Goal: Find specific page/section: Find specific page/section

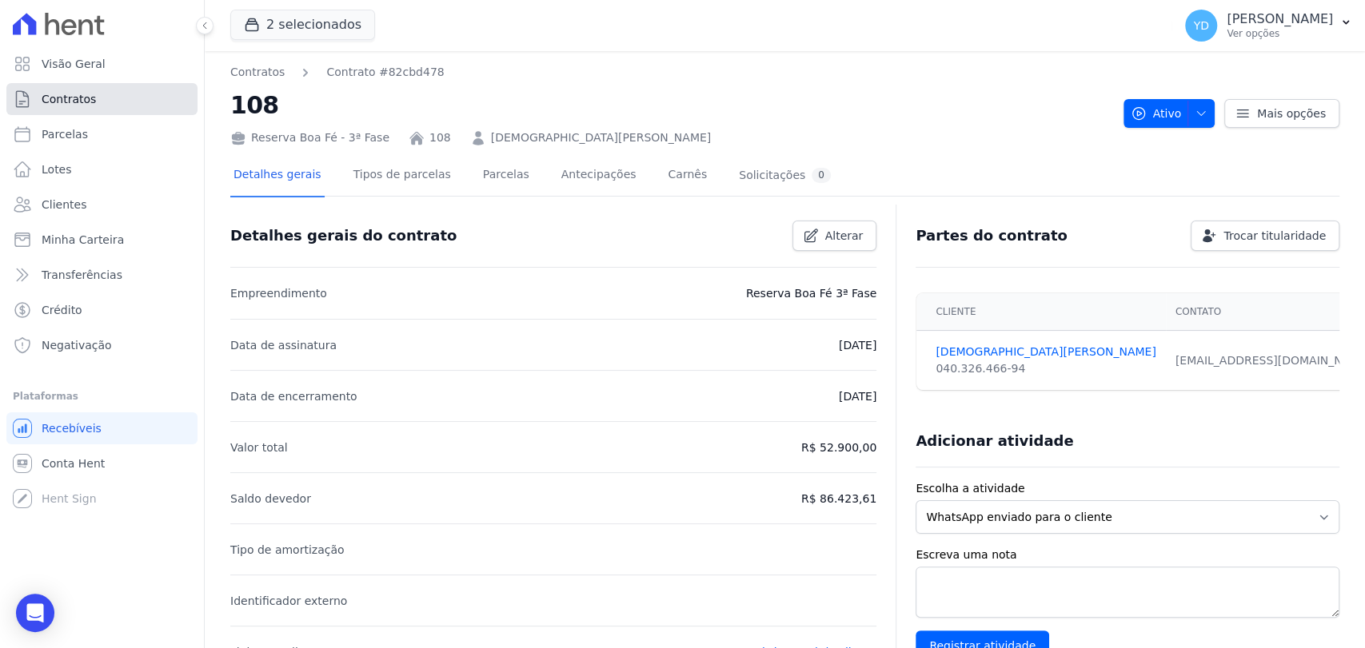
click at [149, 96] on link "Contratos" at bounding box center [101, 99] width 191 height 32
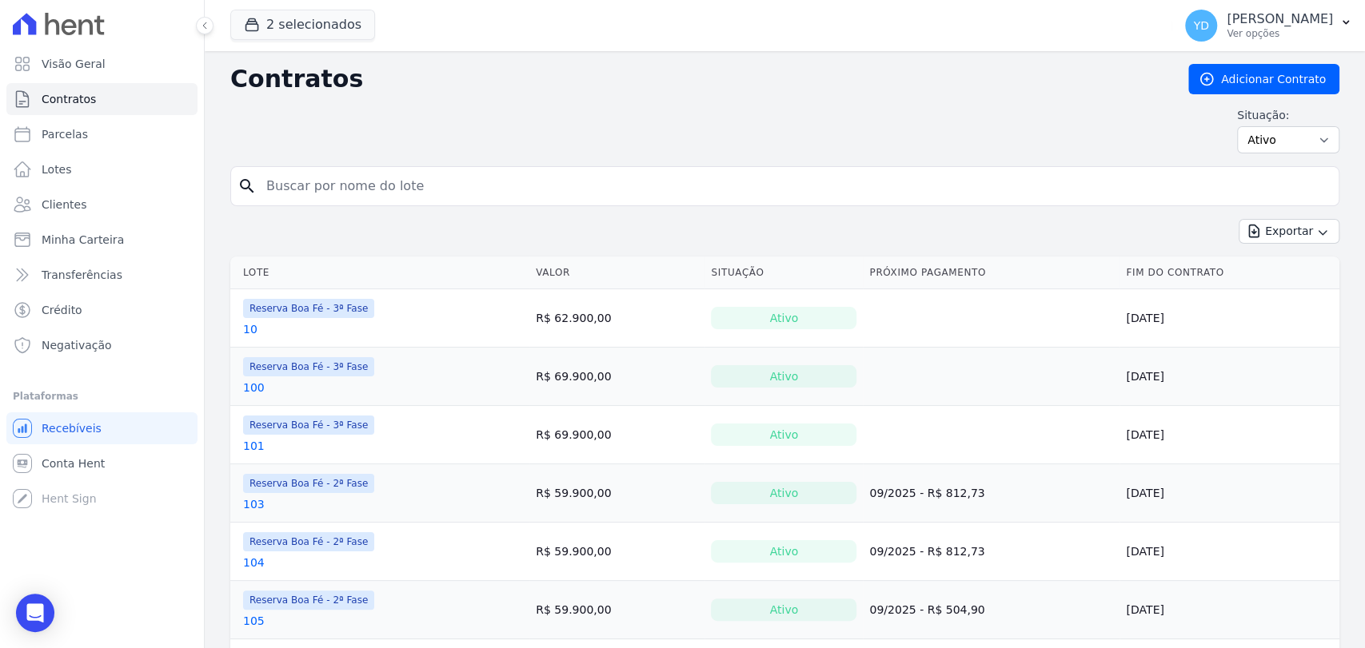
click at [482, 197] on input "search" at bounding box center [794, 186] width 1075 height 32
type input "e3"
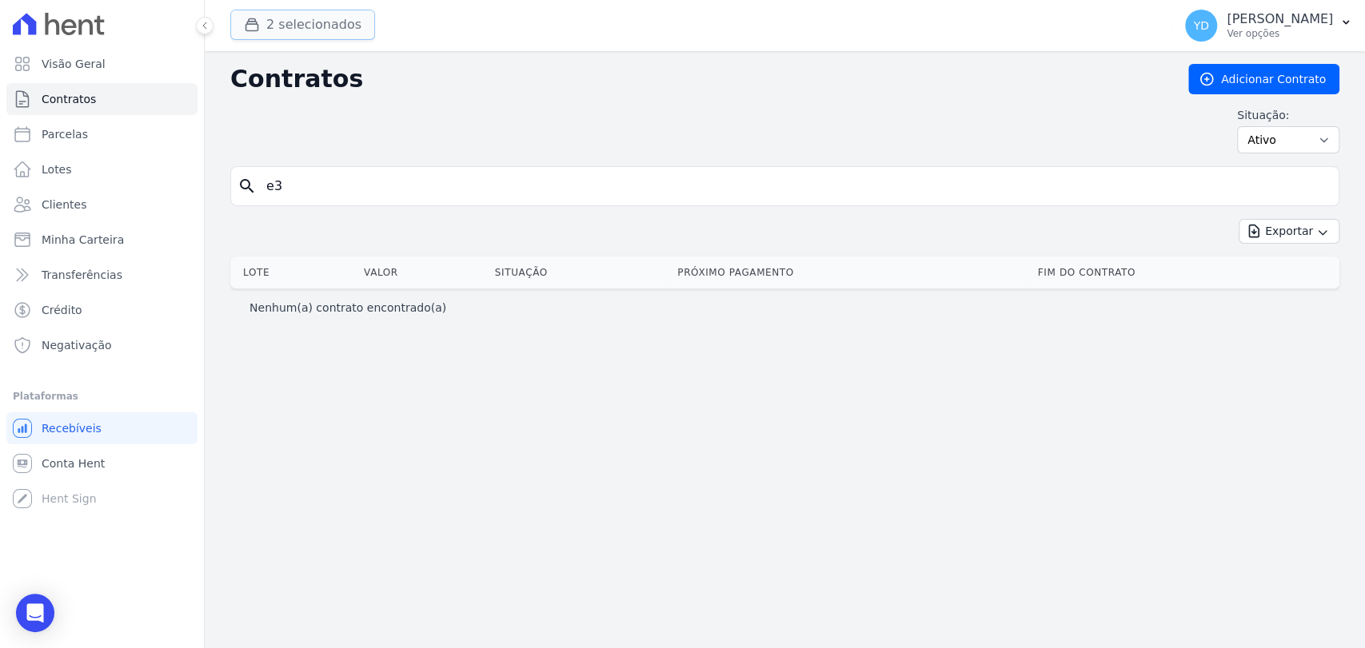
click at [288, 10] on button "2 selecionados" at bounding box center [302, 25] width 145 height 30
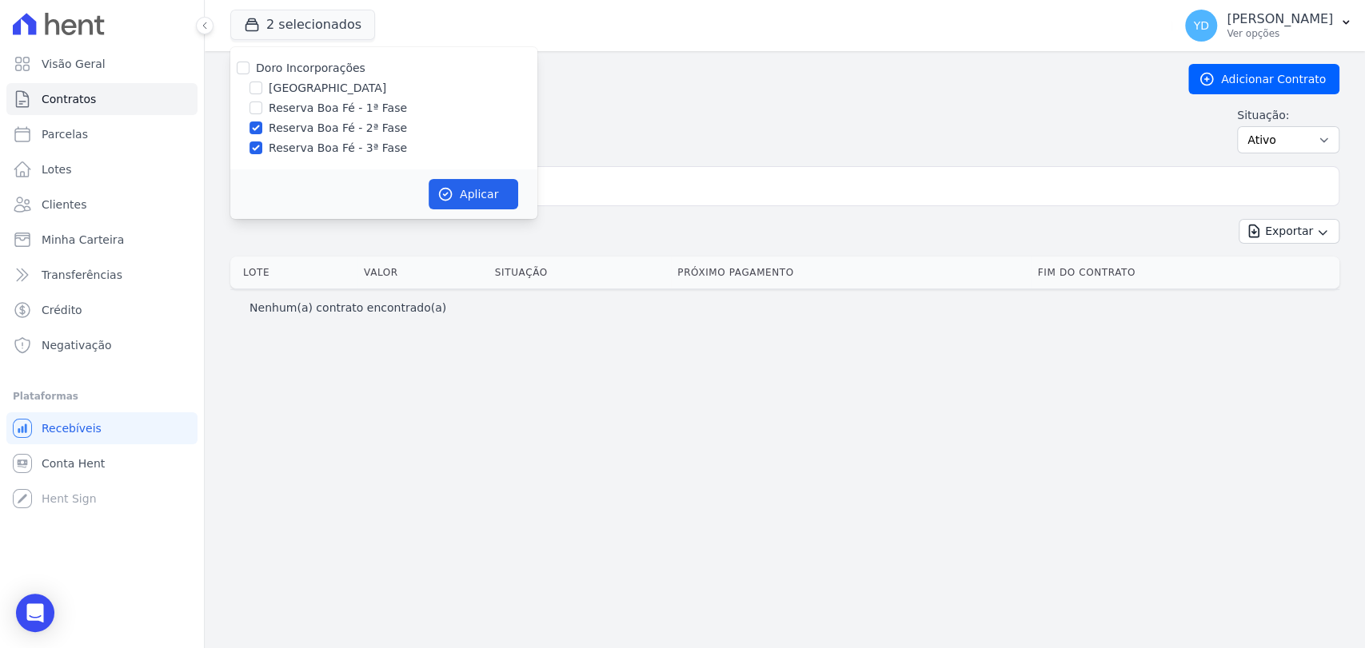
click at [296, 64] on label "Doro Incorporações" at bounding box center [311, 68] width 110 height 13
click at [249, 64] on input "Doro Incorporações" at bounding box center [243, 68] width 13 height 13
checkbox input "true"
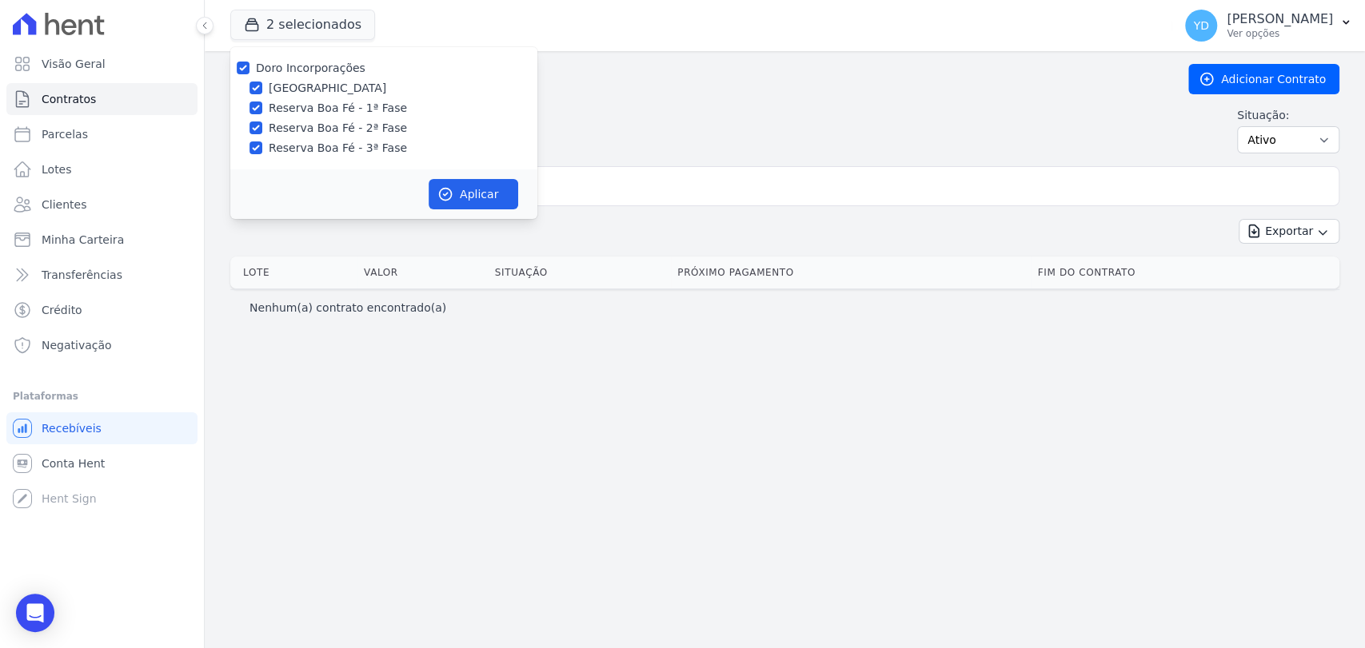
drag, startPoint x: 506, startPoint y: 221, endPoint x: 497, endPoint y: 207, distance: 16.2
click at [503, 214] on div "2 selecionados Doro Incorporações [GEOGRAPHIC_DATA] Reserva Boa Fé - 1ª Fase Re…" at bounding box center [785, 324] width 1160 height 648
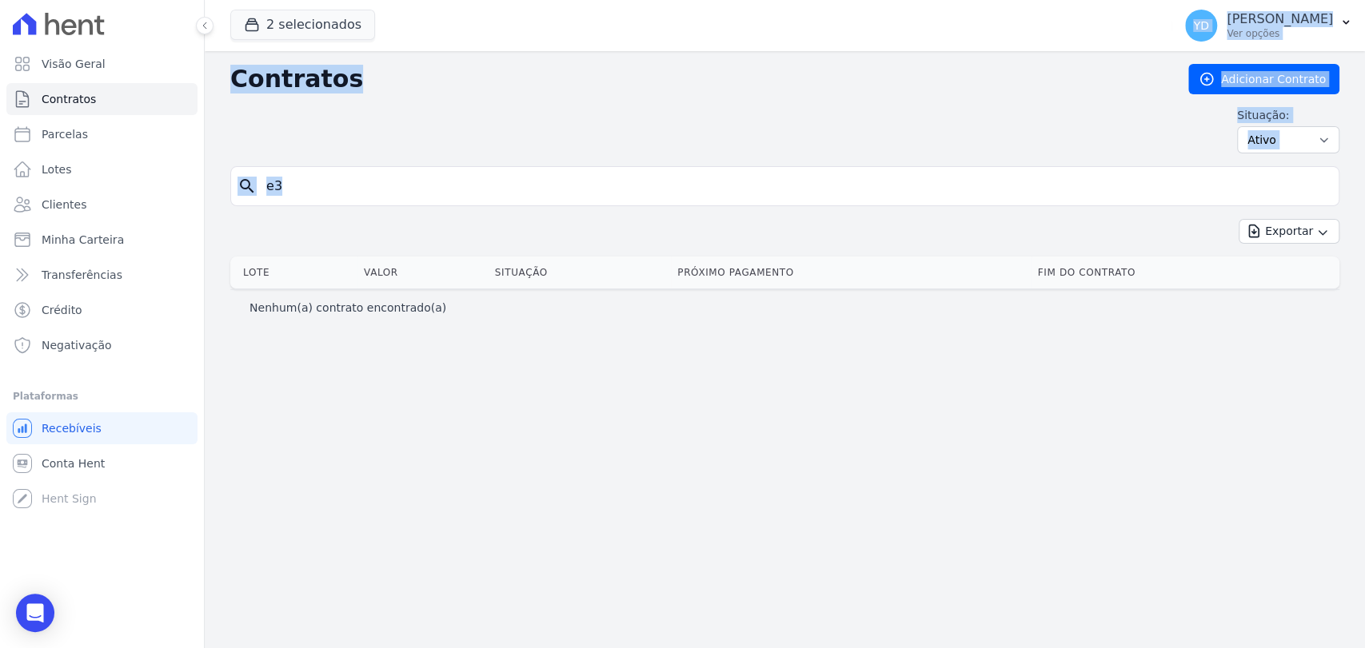
click at [497, 207] on form "search e3" at bounding box center [784, 192] width 1109 height 53
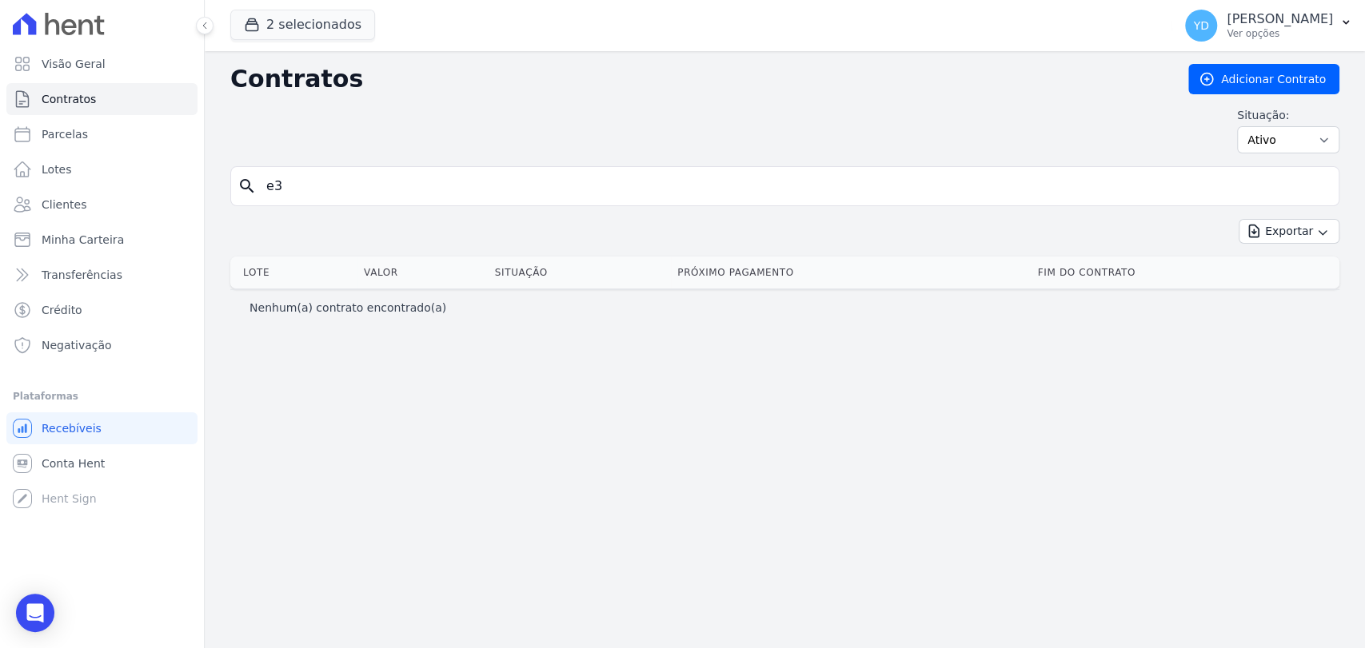
click at [496, 189] on input "e3" at bounding box center [794, 186] width 1075 height 32
click at [316, 22] on button "2 selecionados" at bounding box center [302, 25] width 145 height 30
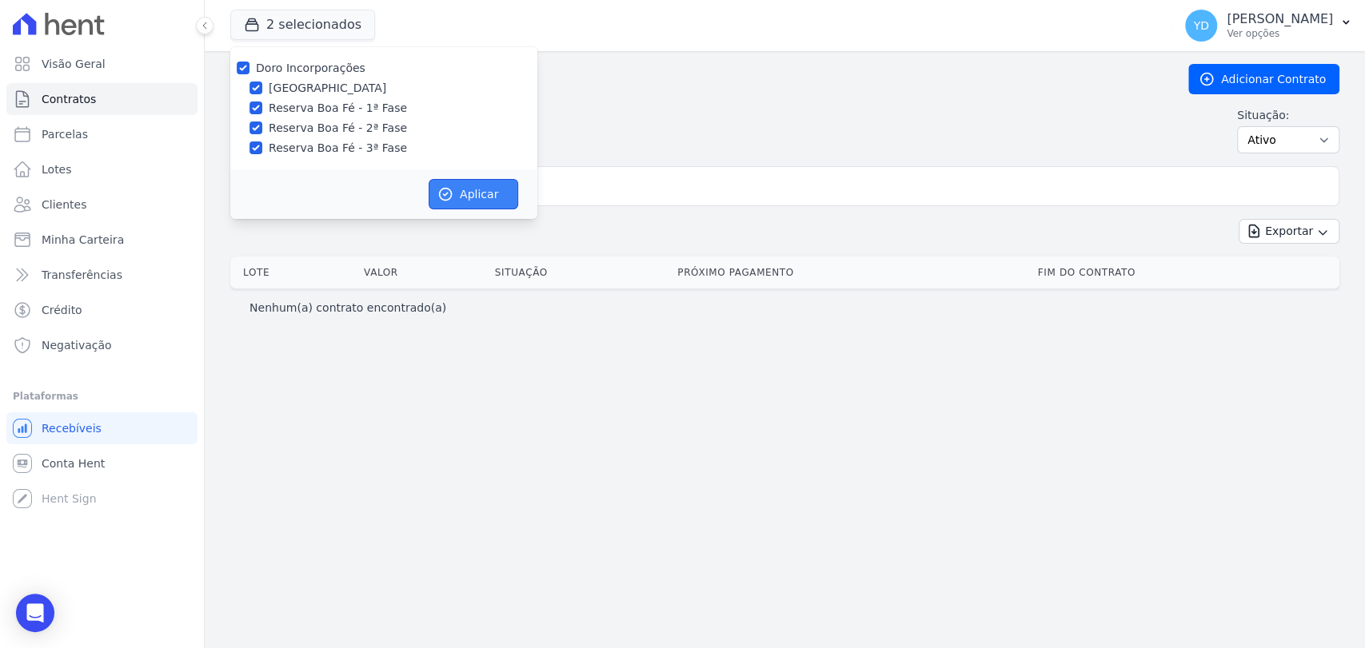
click at [463, 200] on button "Aplicar" at bounding box center [474, 194] width 90 height 30
click at [588, 187] on input "e3" at bounding box center [794, 186] width 1075 height 32
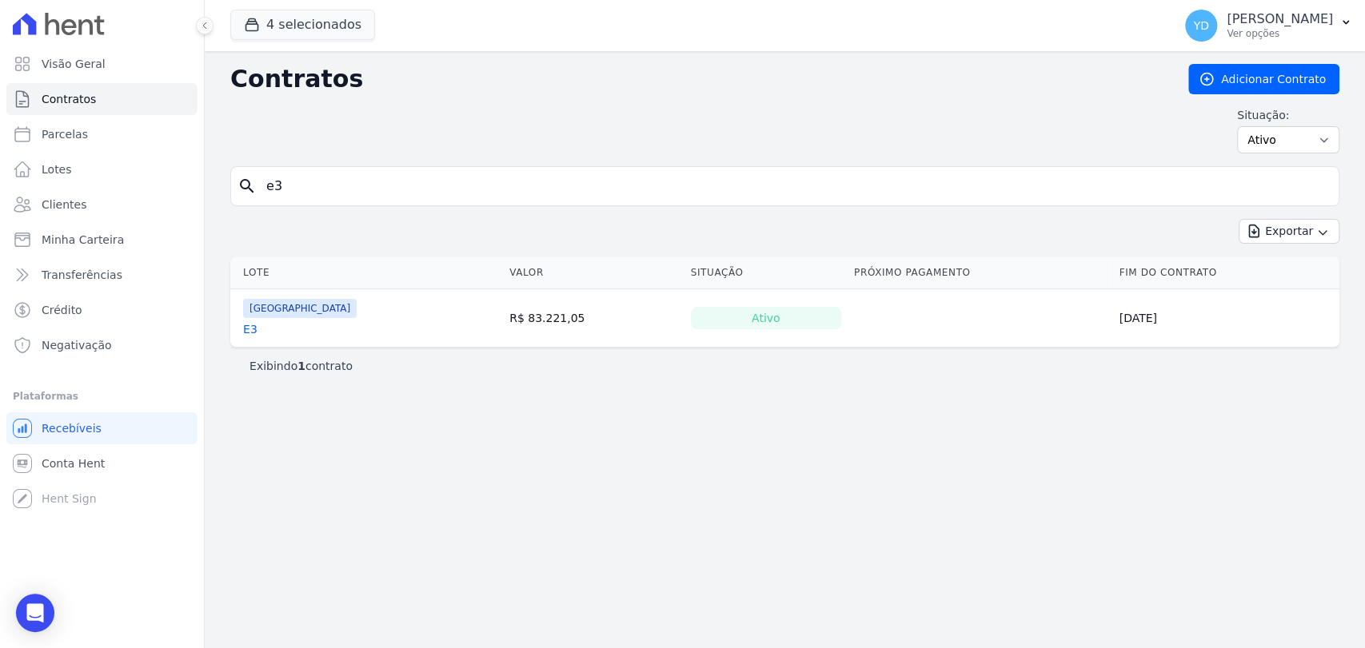
click at [588, 187] on input "e3" at bounding box center [794, 186] width 1075 height 32
click at [247, 327] on link "E3" at bounding box center [250, 329] width 14 height 16
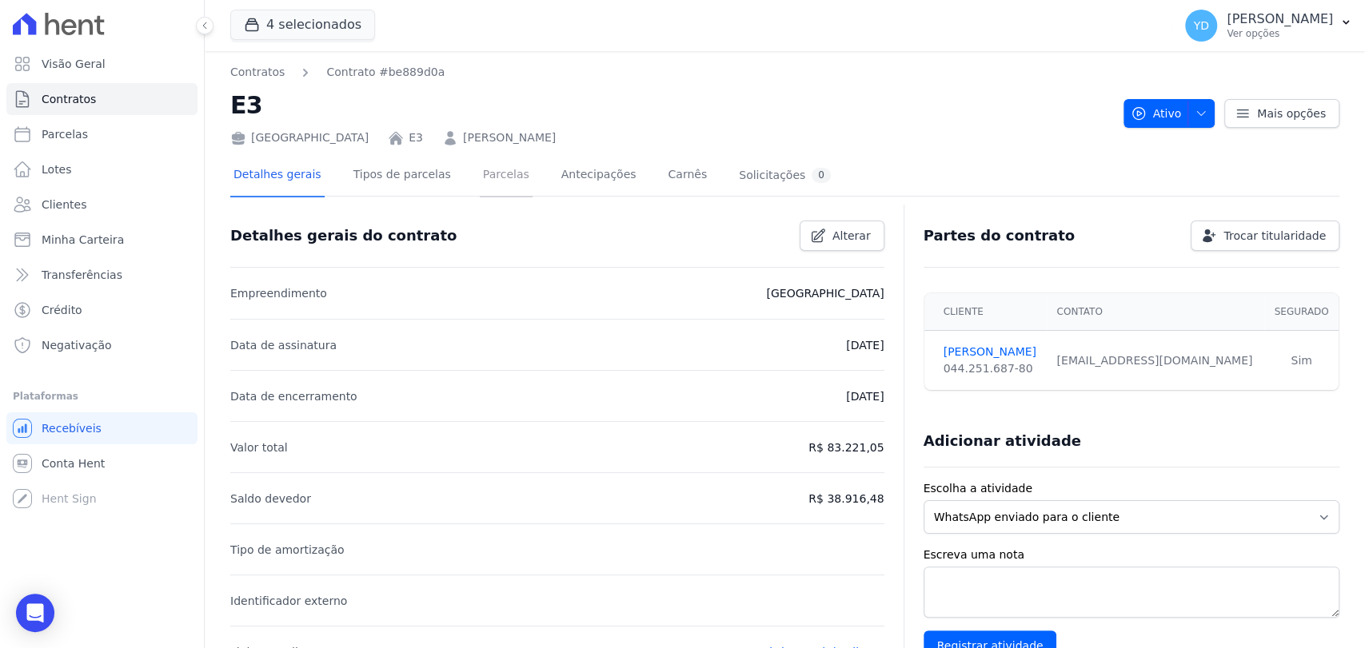
click at [494, 178] on link "Parcelas" at bounding box center [506, 176] width 53 height 42
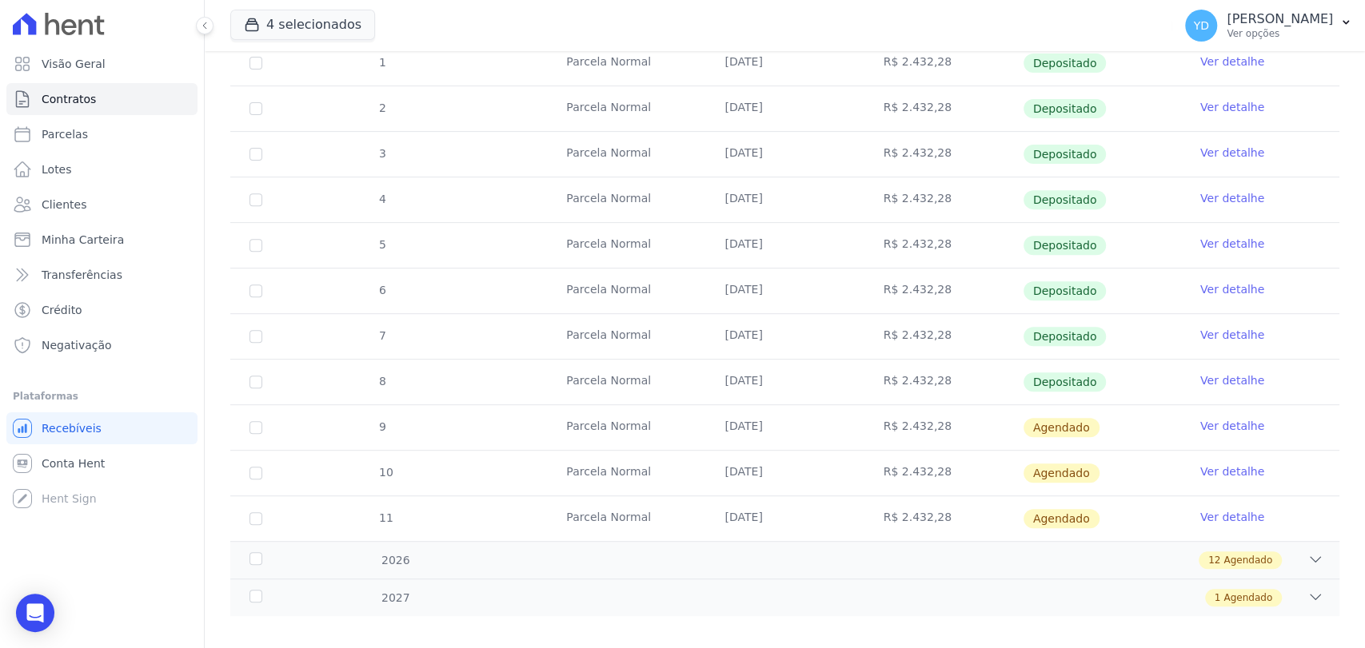
scroll to position [402, 0]
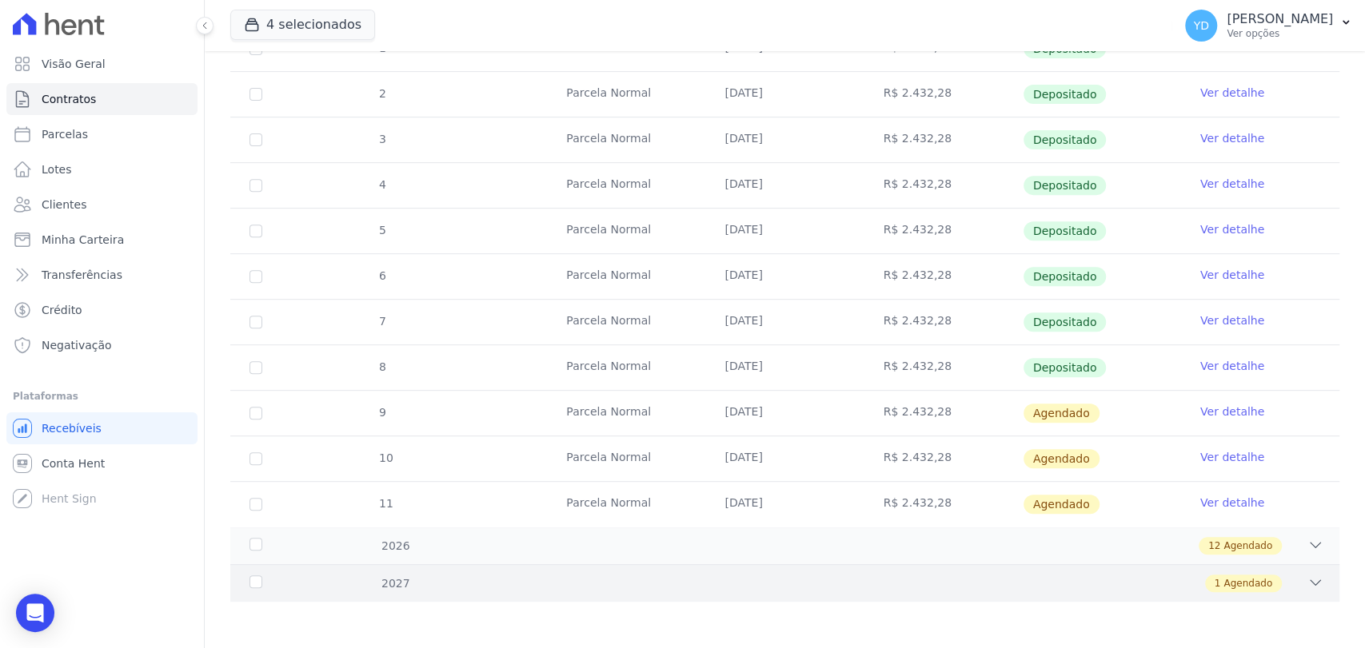
click at [662, 597] on div "2027 1 Agendado" at bounding box center [784, 583] width 1109 height 38
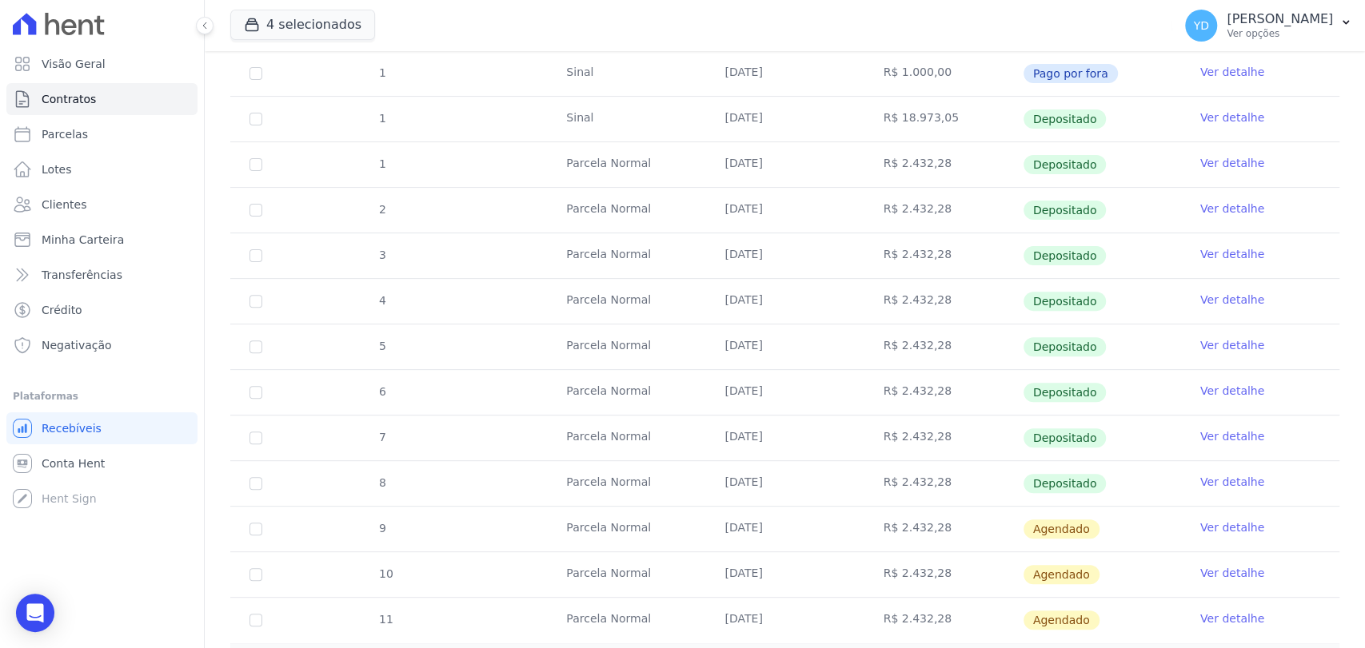
scroll to position [448, 0]
